Goal: Obtain resource: Obtain resource

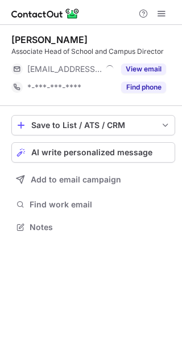
scroll to position [220, 182]
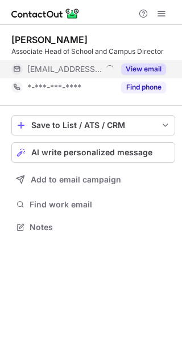
click at [152, 66] on button "View email" at bounding box center [143, 69] width 45 height 11
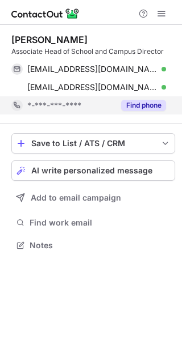
scroll to position [238, 182]
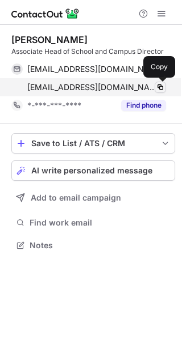
click at [161, 86] on span at bounding box center [159, 87] width 9 height 9
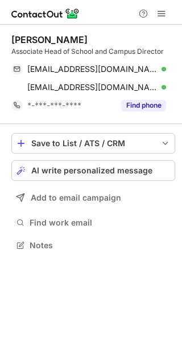
scroll to position [238, 182]
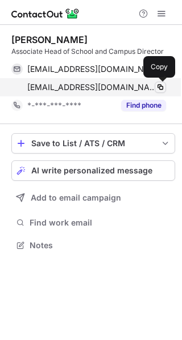
click at [155, 90] on span at bounding box center [159, 87] width 9 height 9
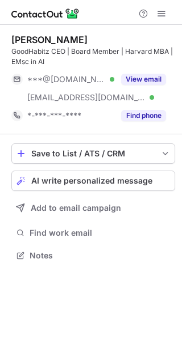
scroll to position [248, 182]
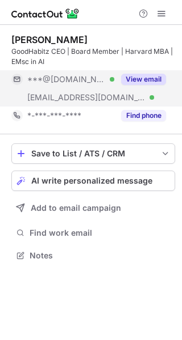
click at [134, 77] on button "View email" at bounding box center [143, 79] width 45 height 11
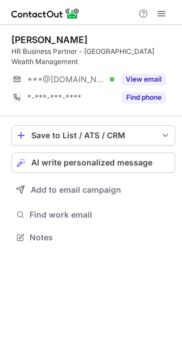
scroll to position [230, 182]
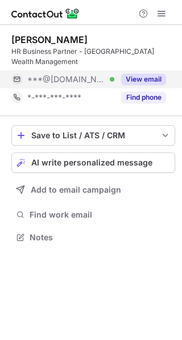
click at [147, 78] on button "View email" at bounding box center [143, 79] width 45 height 11
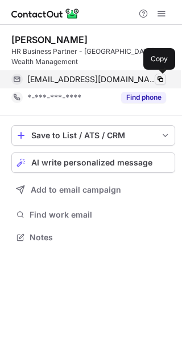
click at [158, 80] on span at bounding box center [159, 79] width 9 height 9
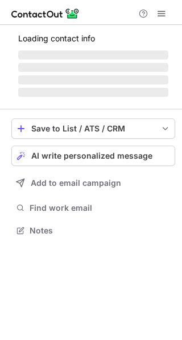
scroll to position [238, 182]
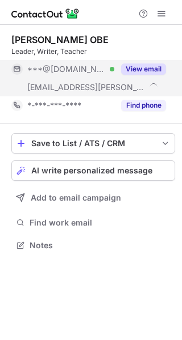
click at [146, 66] on button "View email" at bounding box center [143, 69] width 45 height 11
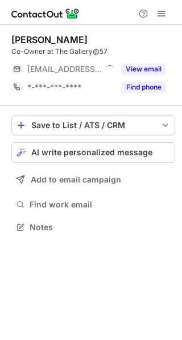
scroll to position [220, 182]
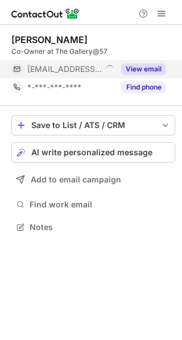
click at [145, 68] on button "View email" at bounding box center [143, 69] width 45 height 11
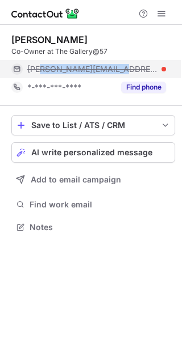
drag, startPoint x: 117, startPoint y: 68, endPoint x: 30, endPoint y: 68, distance: 87.4
click at [33, 68] on div "[PERSON_NAME][EMAIL_ADDRESS][DOMAIN_NAME]" at bounding box center [96, 69] width 138 height 10
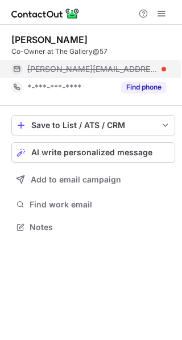
click at [24, 68] on div "[PERSON_NAME][EMAIL_ADDRESS][DOMAIN_NAME]" at bounding box center [88, 69] width 154 height 18
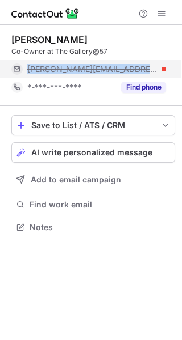
drag, startPoint x: 26, startPoint y: 69, endPoint x: 123, endPoint y: 74, distance: 97.1
click at [123, 74] on div "[PERSON_NAME][EMAIL_ADDRESS][DOMAIN_NAME]" at bounding box center [88, 69] width 154 height 18
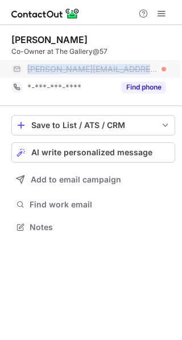
copy span "[PERSON_NAME][EMAIL_ADDRESS][DOMAIN_NAME]"
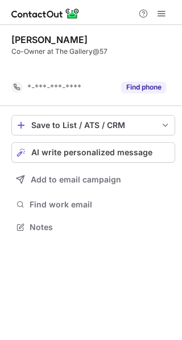
scroll to position [201, 182]
